Goal: Task Accomplishment & Management: Complete application form

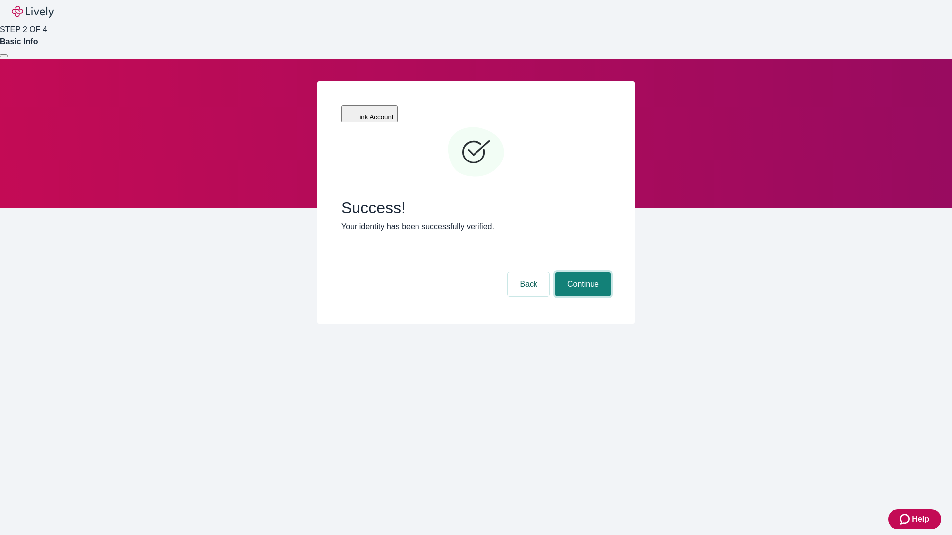
click at [582, 273] on button "Continue" at bounding box center [583, 285] width 56 height 24
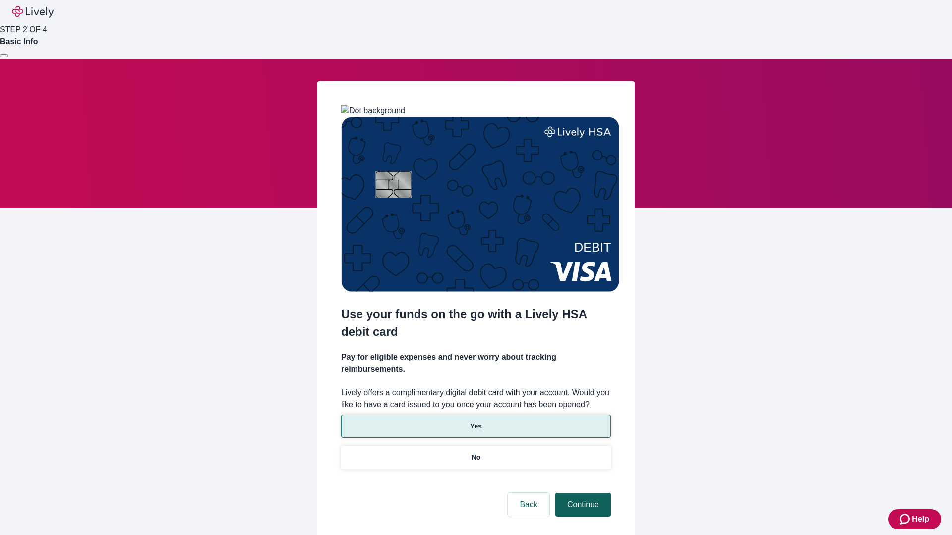
click at [475, 453] on p "No" at bounding box center [475, 458] width 9 height 10
click at [582, 493] on button "Continue" at bounding box center [583, 505] width 56 height 24
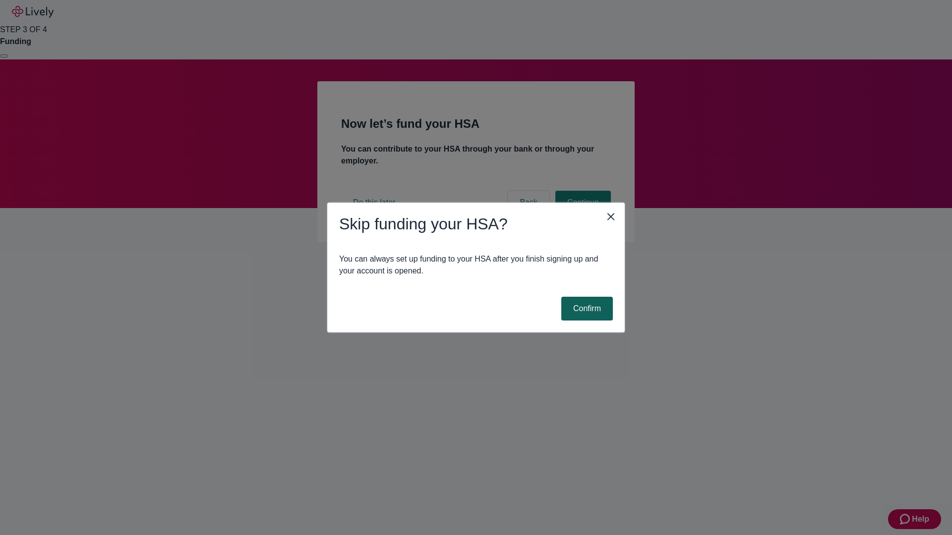
click at [585, 309] on button "Confirm" at bounding box center [587, 309] width 52 height 24
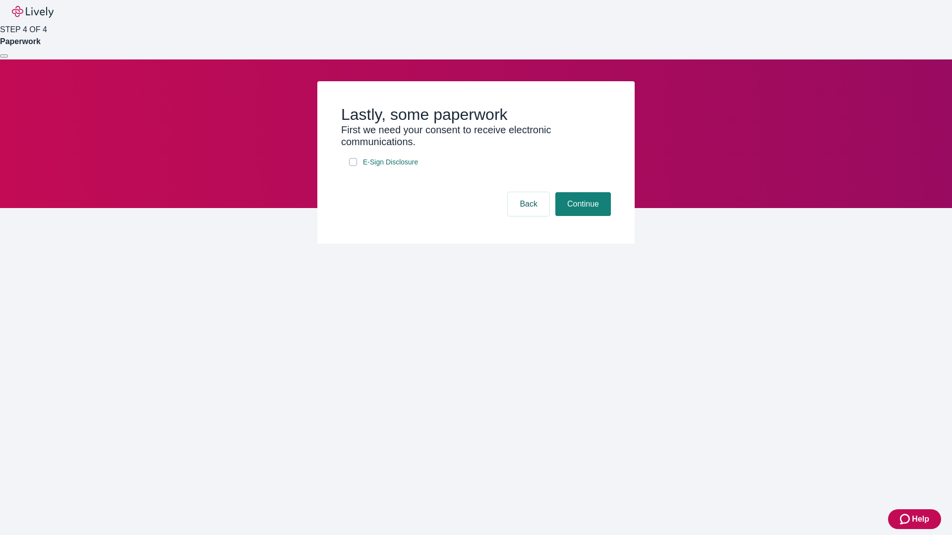
click at [353, 166] on input "E-Sign Disclosure" at bounding box center [353, 162] width 8 height 8
checkbox input "true"
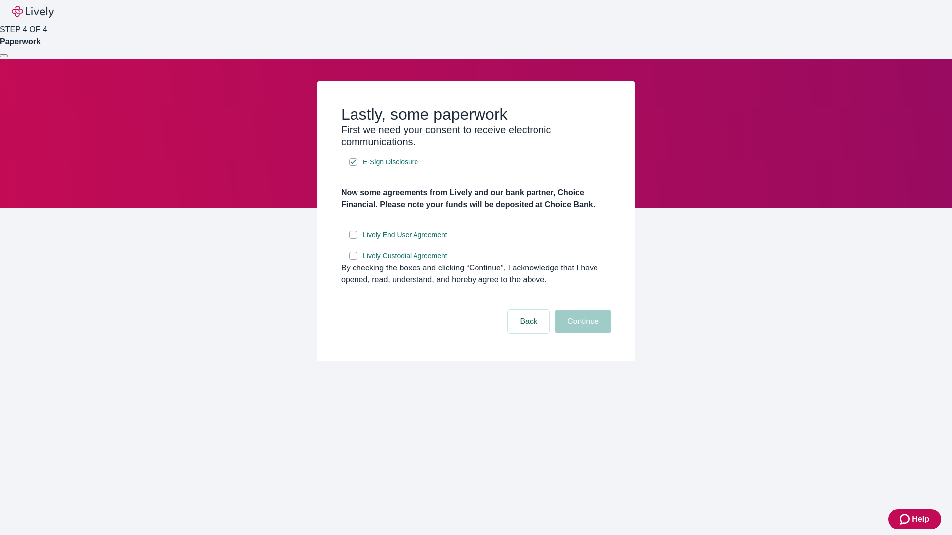
click at [353, 239] on input "Lively End User Agreement" at bounding box center [353, 235] width 8 height 8
checkbox input "true"
click at [353, 260] on input "Lively Custodial Agreement" at bounding box center [353, 256] width 8 height 8
checkbox input "true"
click at [582, 334] on button "Continue" at bounding box center [583, 322] width 56 height 24
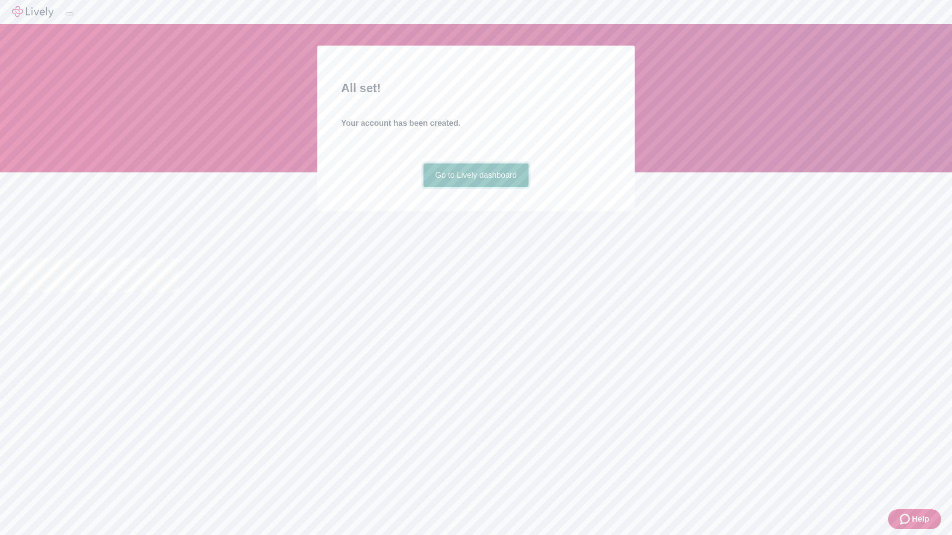
click at [475, 187] on link "Go to Lively dashboard" at bounding box center [476, 176] width 106 height 24
